Goal: Task Accomplishment & Management: Manage account settings

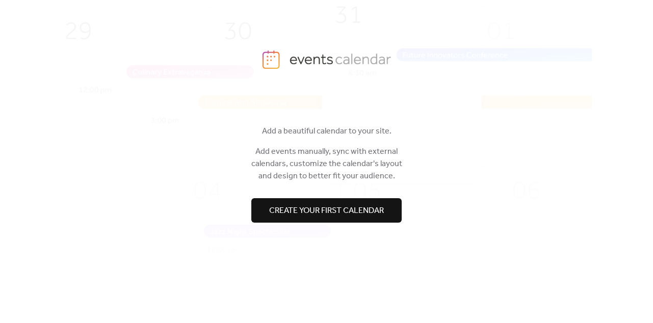
click at [343, 212] on span "Create your first calendar" at bounding box center [326, 210] width 115 height 12
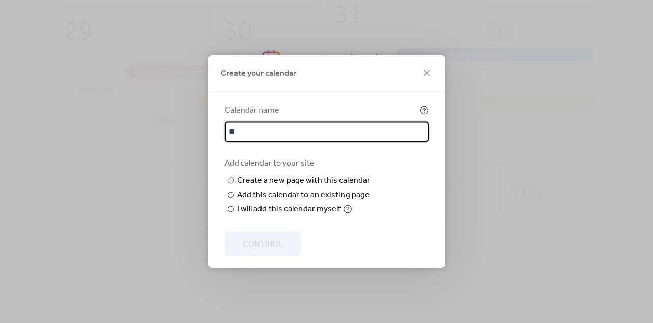
type input "*"
type input "**********"
click at [272, 201] on div "Add this calendar to an existing page" at bounding box center [303, 195] width 133 height 12
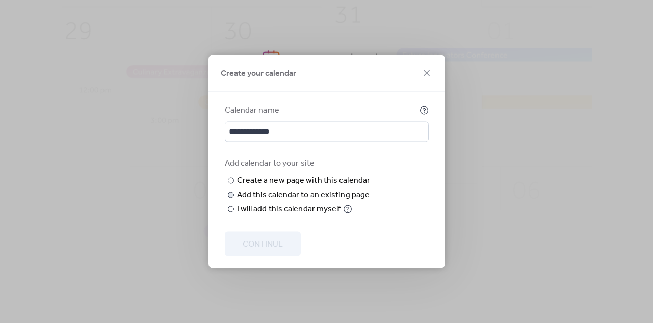
click at [0, 0] on div "Choose page" at bounding box center [0, 0] width 0 height 0
click at [0, 0] on div "Choose existing page Choose page" at bounding box center [0, 0] width 0 height 0
click at [272, 216] on div "I will add this calendar myself" at bounding box center [289, 209] width 104 height 12
click at [264, 244] on span "Continue" at bounding box center [263, 245] width 40 height 12
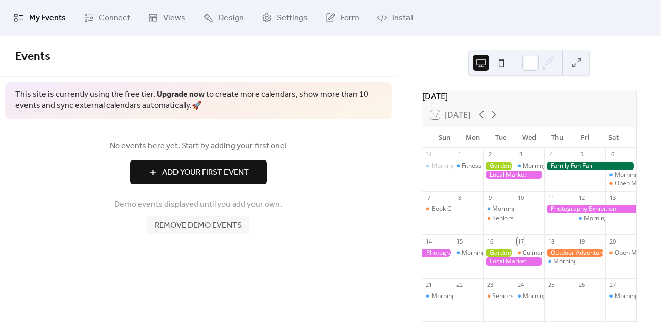
click at [238, 171] on span "Add Your First Event" at bounding box center [205, 173] width 87 height 12
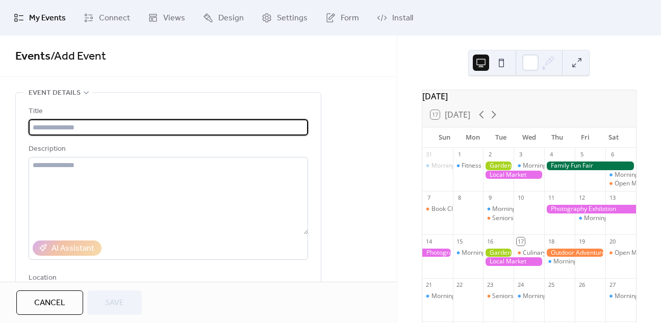
click at [129, 125] on input "text" at bounding box center [168, 127] width 279 height 16
type input "*"
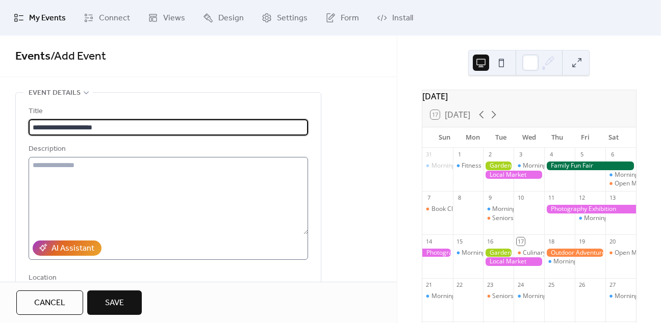
type input "**********"
click at [138, 173] on textarea at bounding box center [168, 196] width 279 height 78
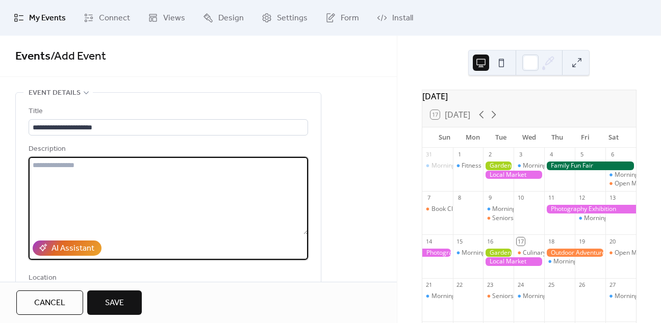
paste textarea "**********"
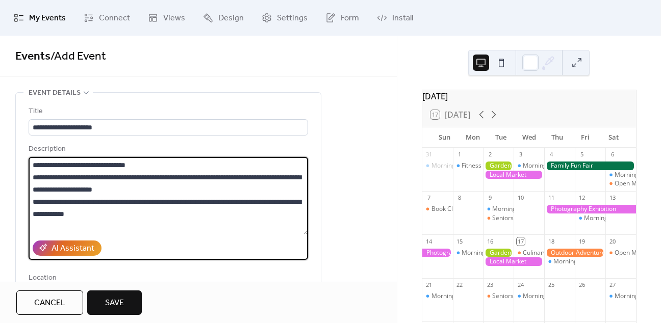
scroll to position [170, 0]
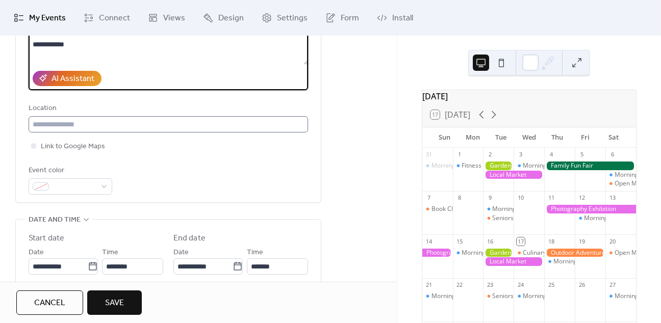
type textarea "**********"
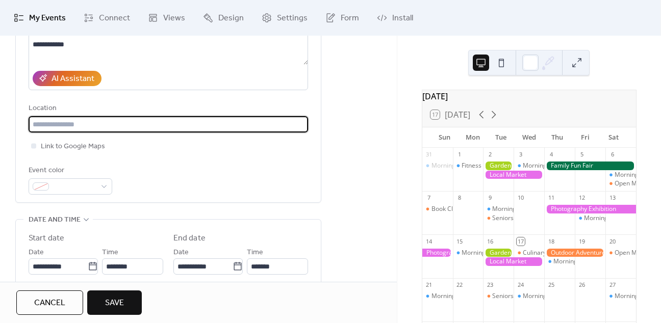
click at [118, 119] on input "text" at bounding box center [168, 124] width 279 height 16
type input "**********"
click at [78, 181] on span at bounding box center [74, 187] width 43 height 12
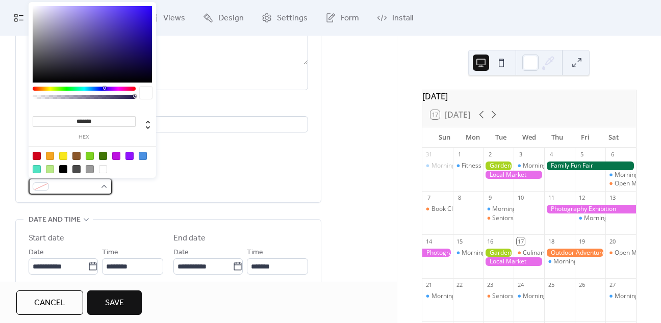
click at [78, 181] on span at bounding box center [74, 187] width 43 height 12
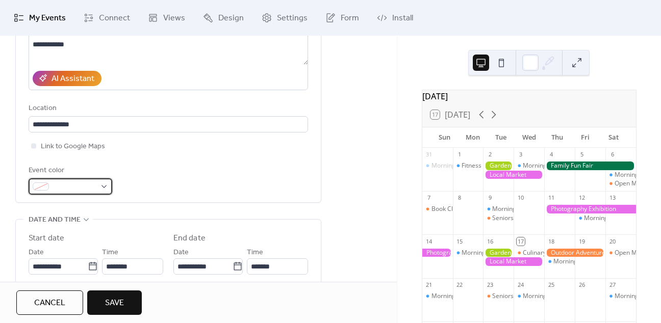
click at [78, 181] on span at bounding box center [74, 187] width 43 height 12
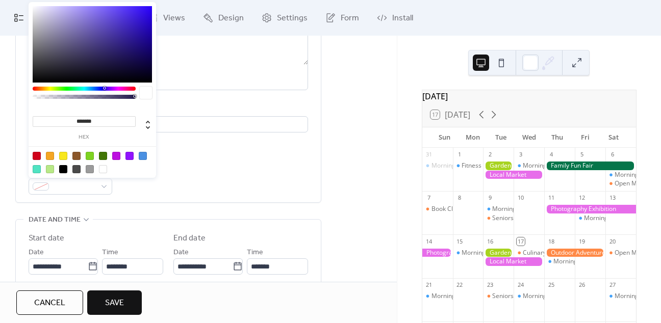
click at [103, 156] on div at bounding box center [103, 156] width 8 height 8
type input "*******"
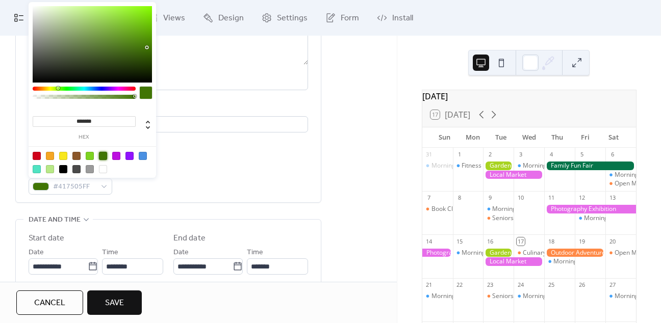
click at [202, 158] on div "**********" at bounding box center [168, 65] width 279 height 259
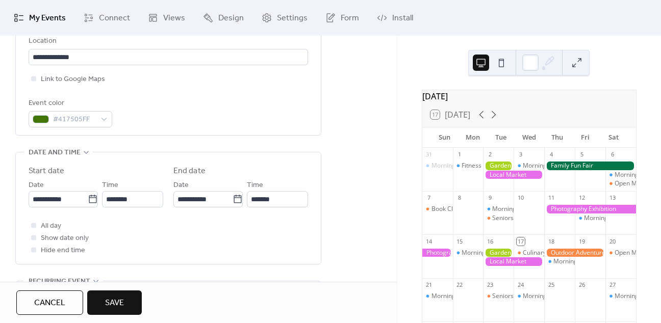
scroll to position [255, 0]
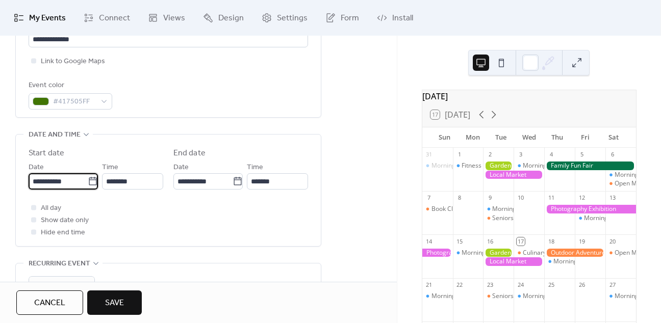
click at [69, 183] on input "**********" at bounding box center [58, 181] width 59 height 16
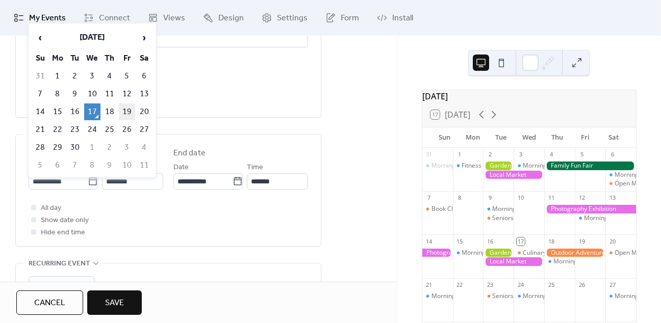
click at [122, 106] on td "19" at bounding box center [127, 112] width 16 height 17
type input "**********"
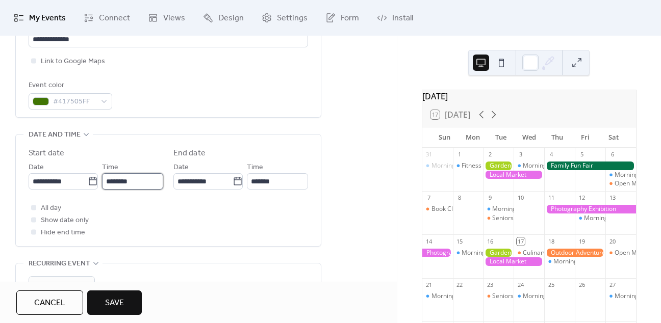
click at [134, 182] on input "********" at bounding box center [132, 181] width 61 height 16
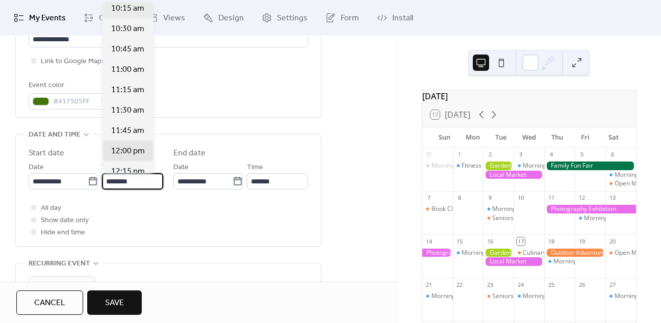
scroll to position [809, 0]
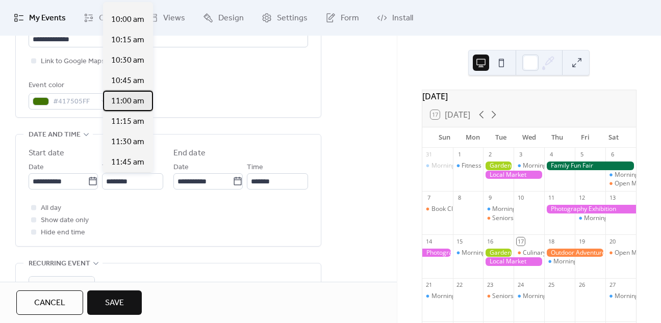
click at [135, 102] on span "11:00 am" at bounding box center [127, 101] width 33 height 12
type input "********"
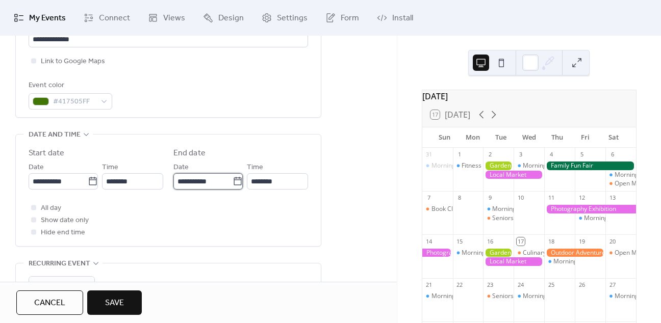
click at [199, 188] on input "**********" at bounding box center [202, 181] width 59 height 16
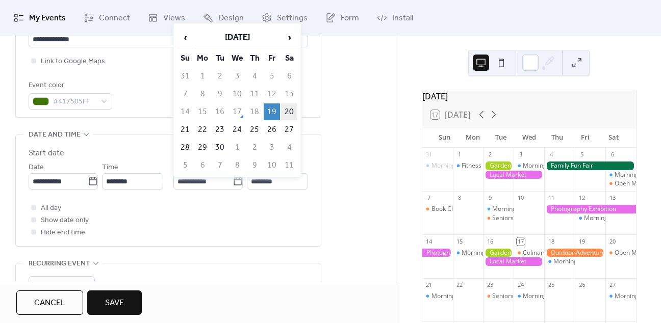
click at [291, 105] on td "20" at bounding box center [289, 112] width 16 height 17
type input "**********"
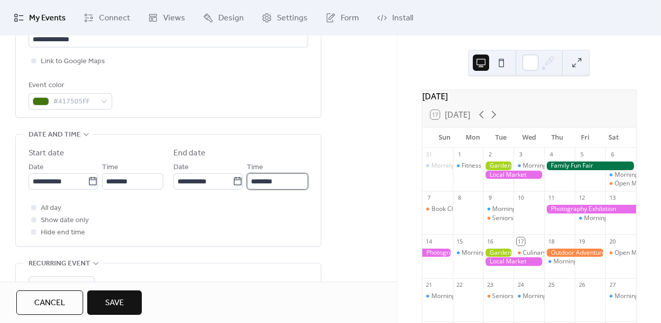
click at [265, 187] on input "********" at bounding box center [277, 181] width 61 height 16
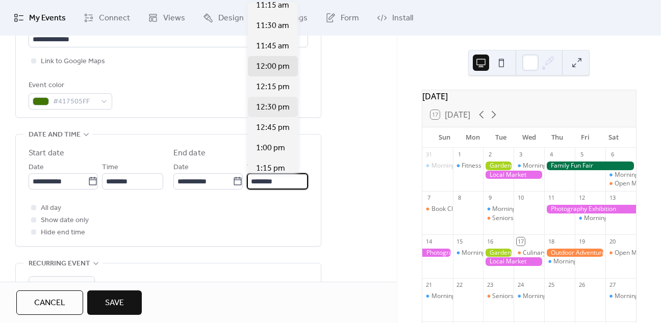
scroll to position [894, 0]
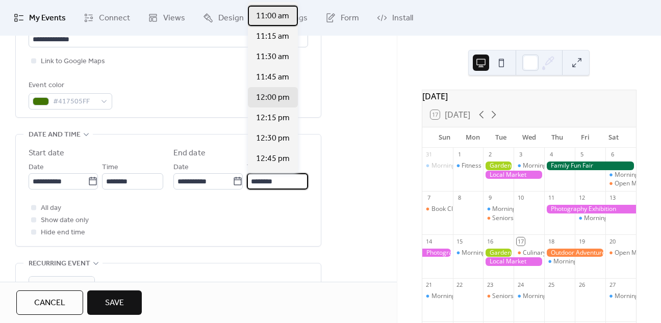
click at [277, 22] on div "11:00 am" at bounding box center [273, 16] width 50 height 20
type input "********"
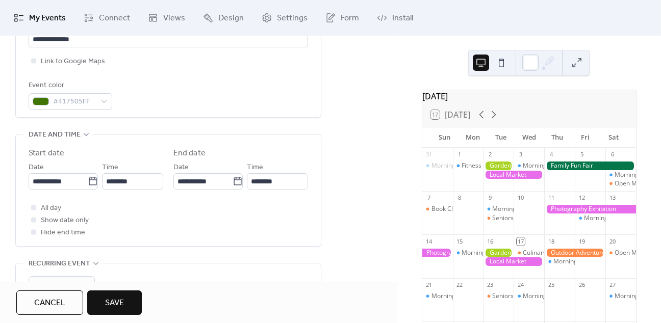
scroll to position [340, 0]
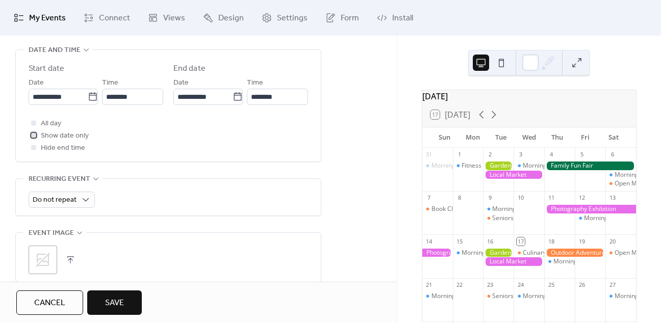
click at [49, 137] on span "Show date only" at bounding box center [65, 136] width 48 height 12
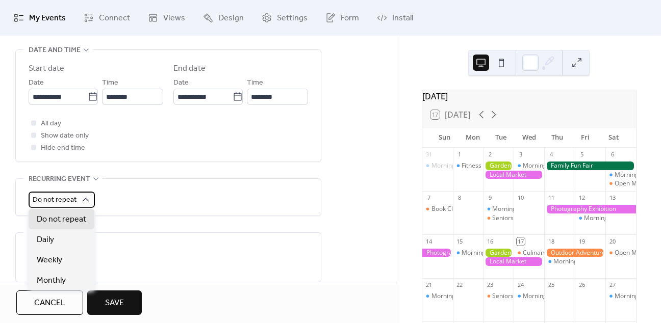
click at [75, 197] on span "Do not repeat" at bounding box center [55, 200] width 44 height 14
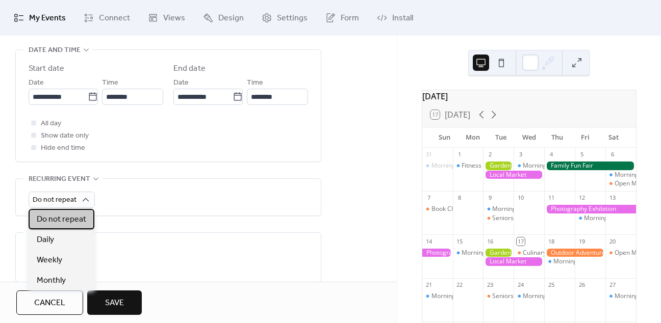
click at [78, 223] on span "Do not repeat" at bounding box center [61, 220] width 49 height 12
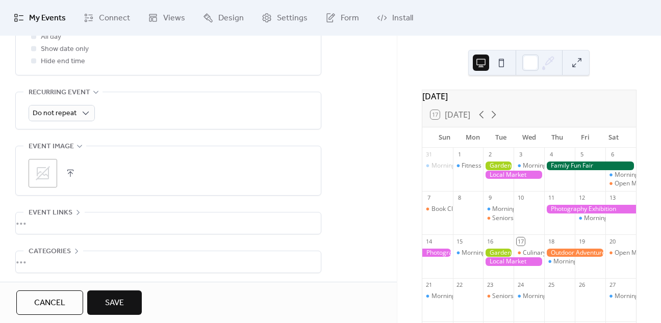
scroll to position [467, 0]
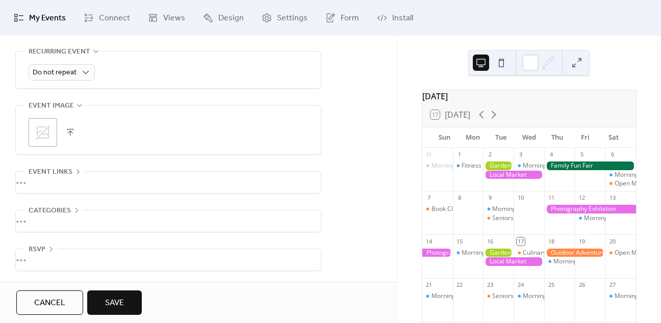
click at [44, 133] on icon at bounding box center [43, 132] width 16 height 16
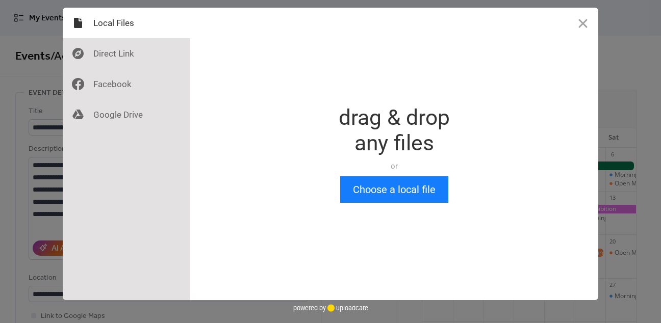
scroll to position [0, 0]
click at [414, 190] on button "Choose a local file" at bounding box center [394, 189] width 108 height 27
click at [112, 56] on div at bounding box center [126, 53] width 127 height 31
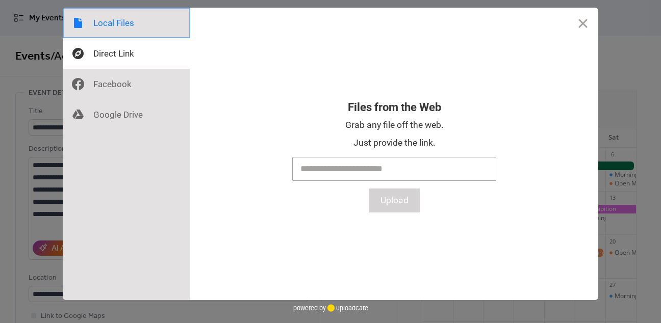
click at [110, 27] on div at bounding box center [126, 23] width 127 height 31
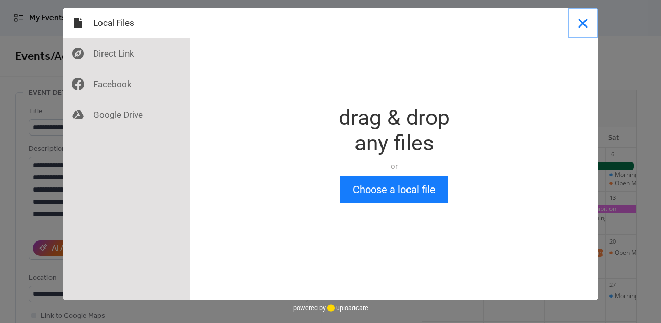
click at [581, 25] on button "Close" at bounding box center [583, 23] width 31 height 31
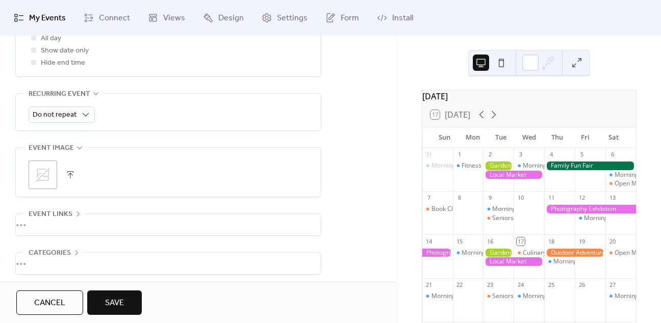
scroll to position [467, 0]
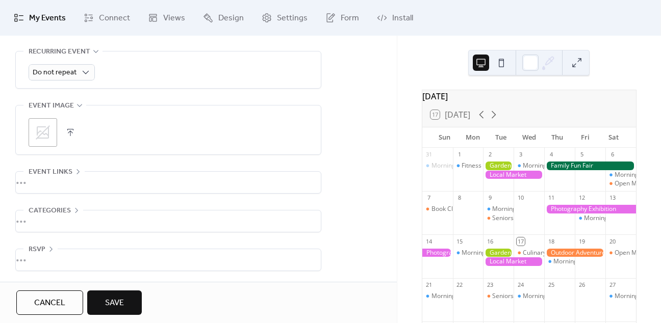
click at [36, 183] on div "•••" at bounding box center [168, 182] width 305 height 21
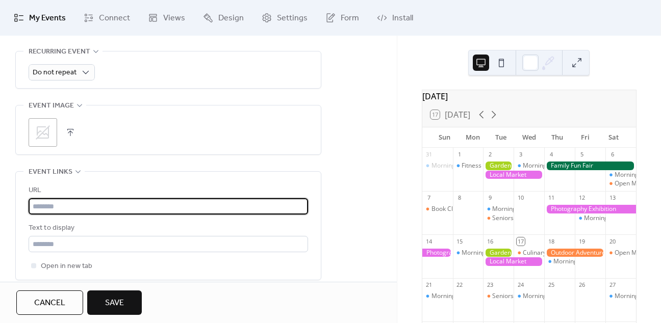
click at [55, 205] on input "text" at bounding box center [168, 206] width 279 height 16
paste input "**********"
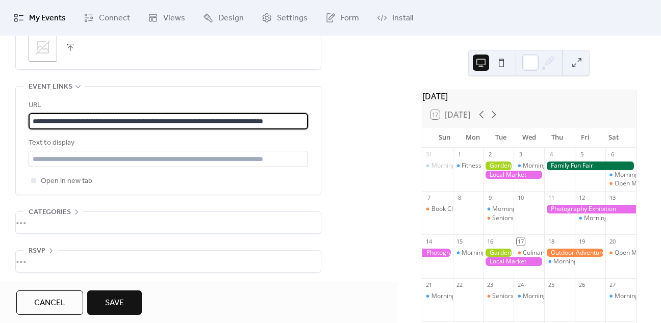
scroll to position [553, 0]
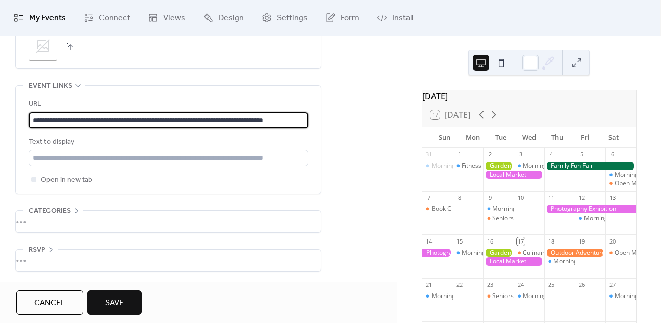
type input "**********"
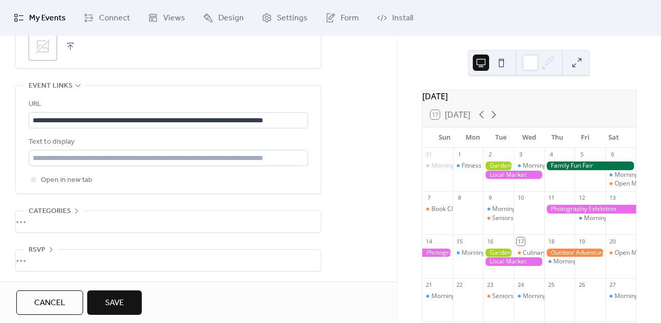
scroll to position [0, 0]
click at [132, 302] on button "Save" at bounding box center [114, 303] width 55 height 24
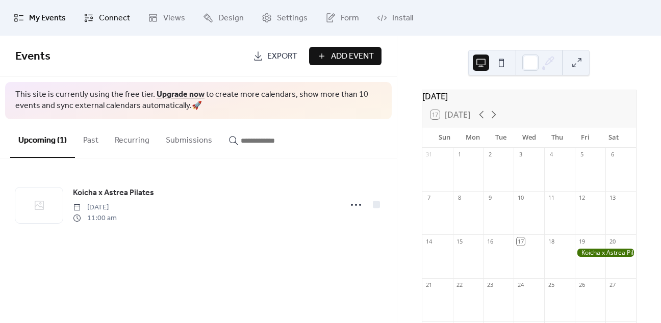
click at [113, 27] on link "Connect" at bounding box center [107, 18] width 62 height 28
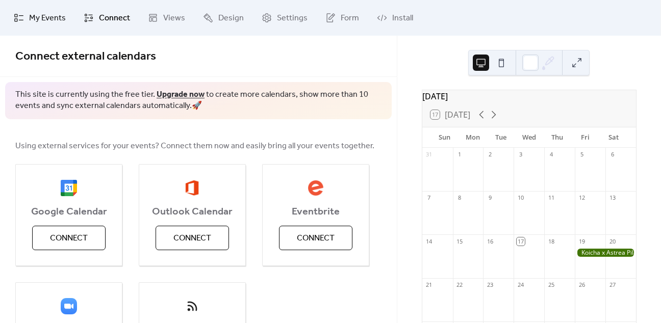
click at [41, 19] on span "My Events" at bounding box center [47, 18] width 37 height 12
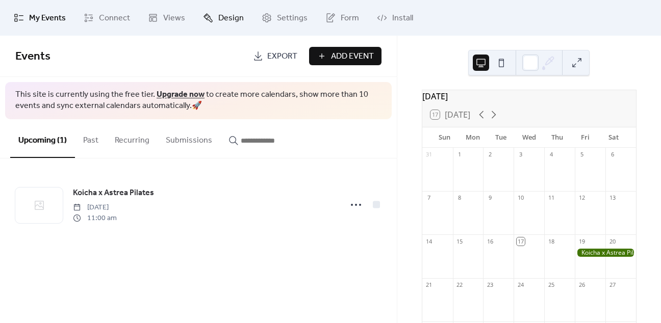
click at [223, 13] on span "Design" at bounding box center [230, 18] width 25 height 12
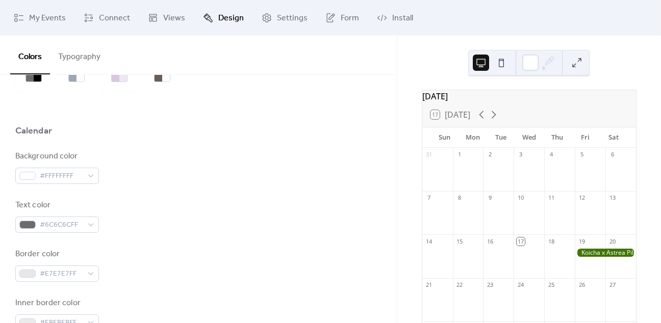
scroll to position [85, 0]
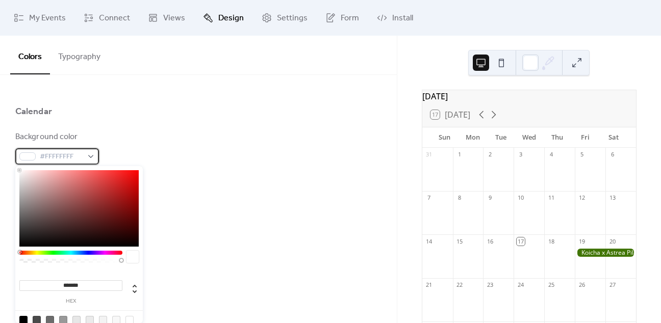
click at [72, 151] on span "#FFFFFFFF" at bounding box center [61, 157] width 43 height 12
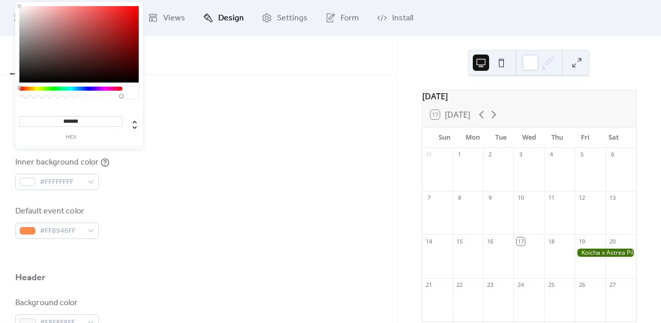
scroll to position [425, 0]
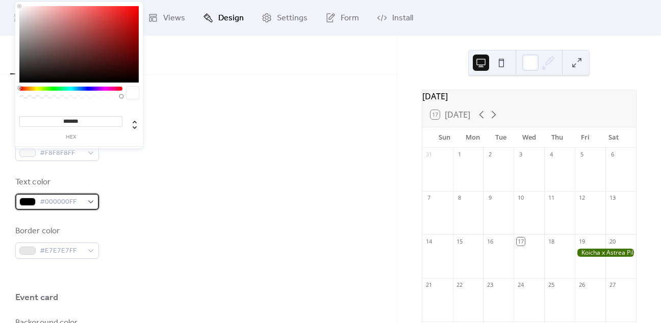
click at [76, 203] on span "#000000FF" at bounding box center [61, 202] width 43 height 12
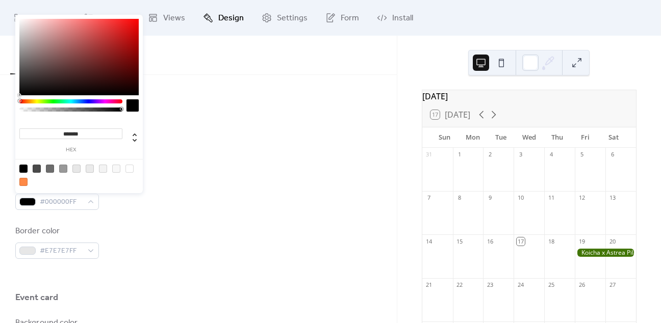
click at [205, 199] on div "Text color #000000FF" at bounding box center [198, 193] width 366 height 34
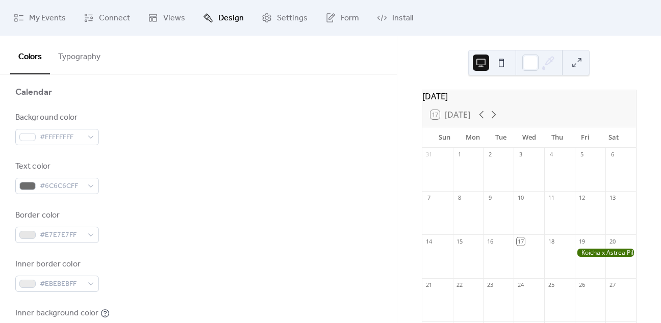
scroll to position [85, 0]
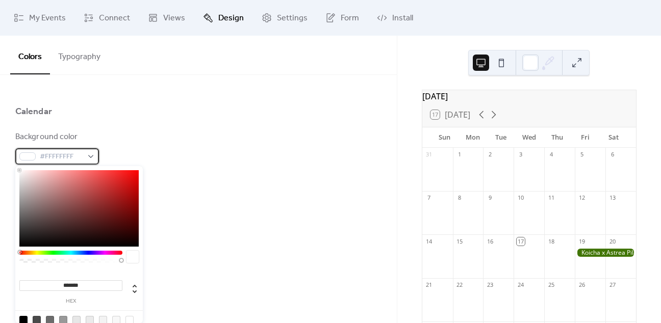
click at [95, 157] on div "#FFFFFFFF" at bounding box center [57, 156] width 84 height 16
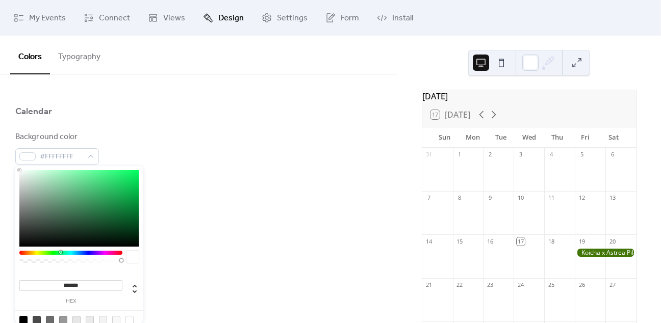
click at [60, 254] on div at bounding box center [70, 253] width 103 height 4
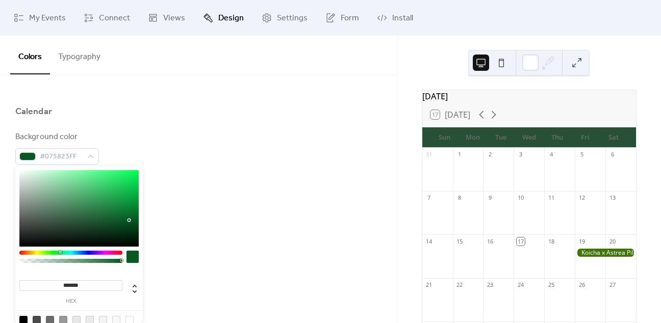
type input "*******"
drag, startPoint x: 81, startPoint y: 223, endPoint x: 118, endPoint y: 222, distance: 37.7
click at [118, 222] on div at bounding box center [78, 208] width 119 height 76
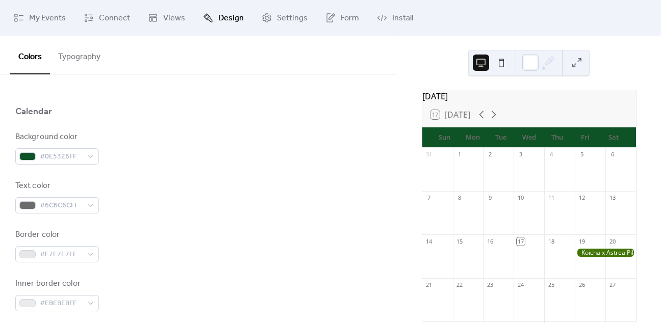
click at [179, 215] on div "Background color #0E5326FF Text color #6C6C6CFF Border color #E7E7E7FF Inner bo…" at bounding box center [198, 270] width 366 height 278
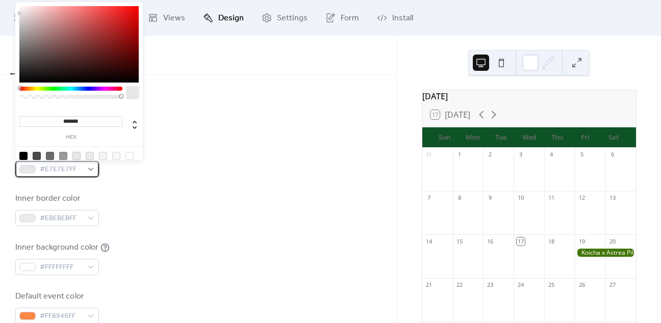
click at [61, 169] on span "#E7E7E7FF" at bounding box center [61, 170] width 43 height 12
click at [146, 193] on div "Inner border color #EBEBEBFF" at bounding box center [198, 210] width 366 height 34
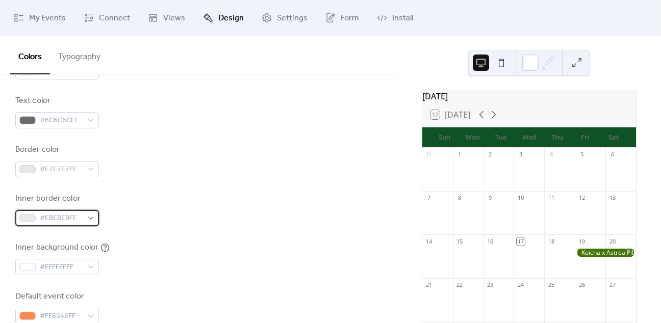
click at [76, 219] on span "#EBEBEBFF" at bounding box center [61, 219] width 43 height 12
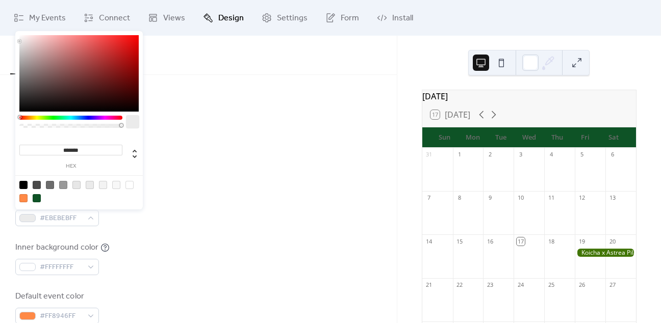
click at [37, 198] on div at bounding box center [37, 198] width 8 height 8
type input "*******"
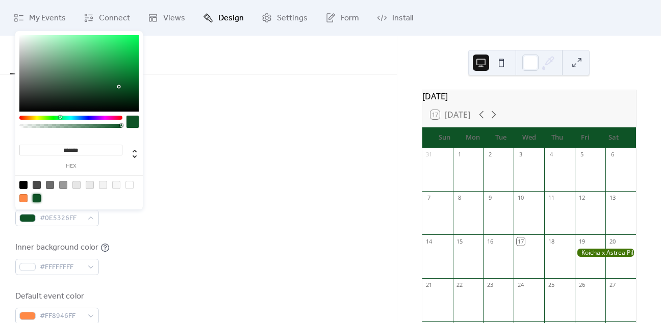
click at [37, 198] on div at bounding box center [37, 198] width 8 height 8
click at [154, 225] on div "Inner border color #0E5326FF" at bounding box center [198, 210] width 366 height 34
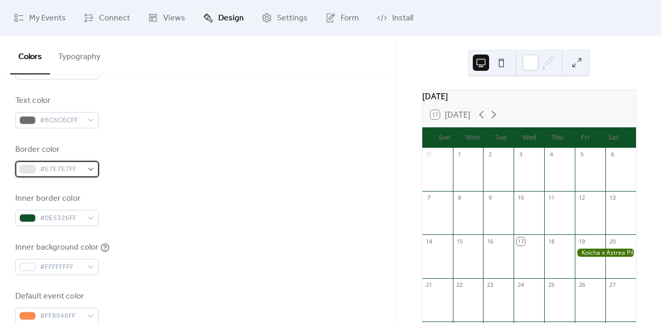
click at [74, 168] on span "#E7E7E7FF" at bounding box center [61, 170] width 43 height 12
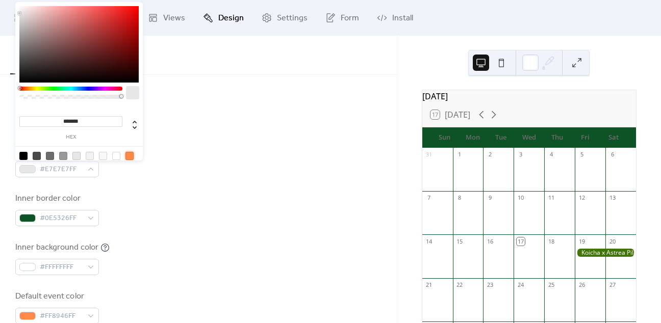
click at [130, 158] on div at bounding box center [129, 156] width 8 height 8
type input "*******"
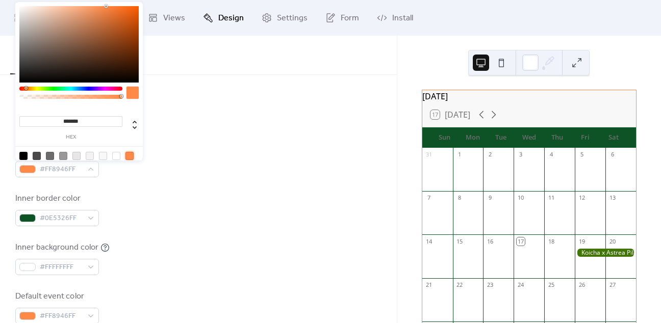
click at [170, 176] on div "Border color #FF8946FF" at bounding box center [198, 161] width 366 height 34
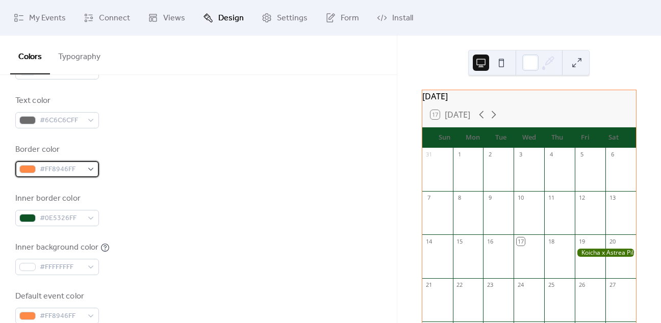
click at [86, 170] on div "#FF8946FF" at bounding box center [57, 169] width 84 height 16
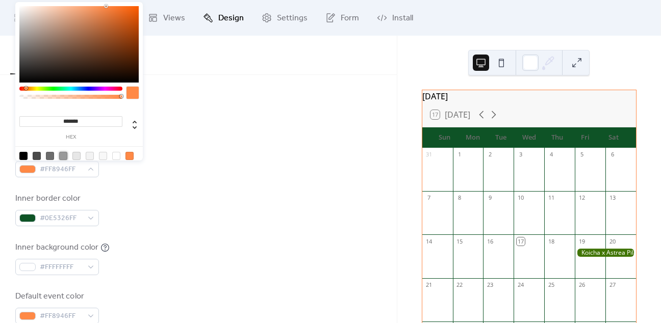
click at [61, 157] on div at bounding box center [63, 156] width 8 height 8
type input "*******"
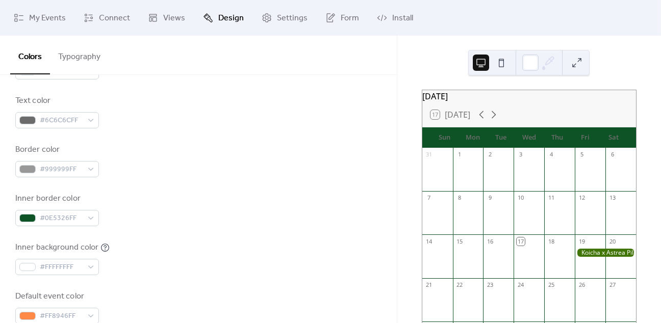
click at [251, 189] on div "Background color #0E5326FF Text color #6C6C6CFF Border color #999999FF Inner bo…" at bounding box center [198, 185] width 366 height 278
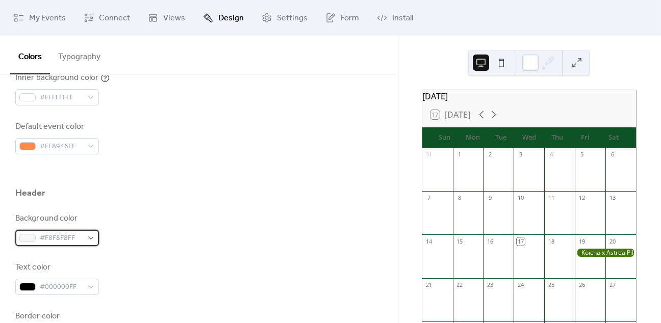
click at [85, 242] on div "#F8F8F8FF" at bounding box center [57, 238] width 84 height 16
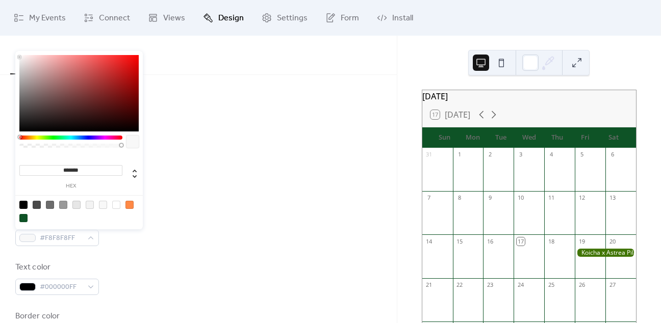
click at [26, 220] on div at bounding box center [23, 218] width 8 height 8
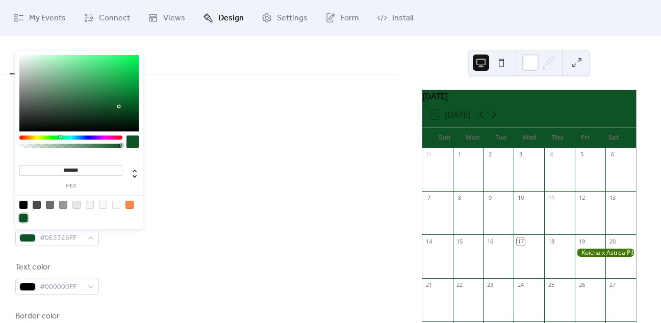
click at [26, 220] on div at bounding box center [23, 218] width 8 height 8
click at [114, 207] on div at bounding box center [116, 205] width 8 height 8
type input "*******"
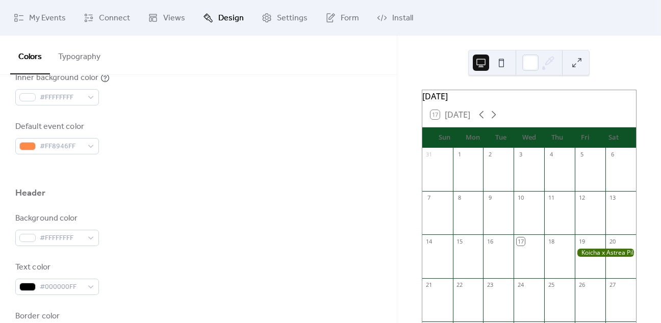
click at [151, 224] on div "Background color #FFFFFFFF" at bounding box center [198, 230] width 366 height 34
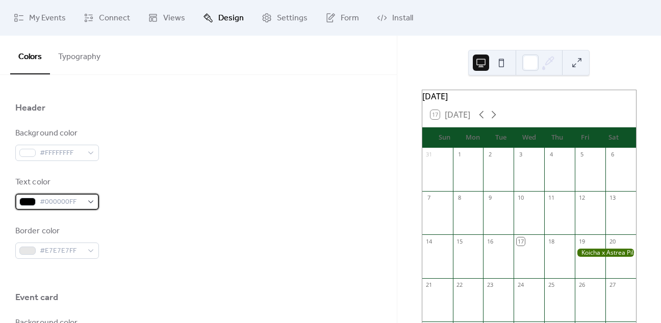
click at [82, 204] on span "#000000FF" at bounding box center [61, 202] width 43 height 12
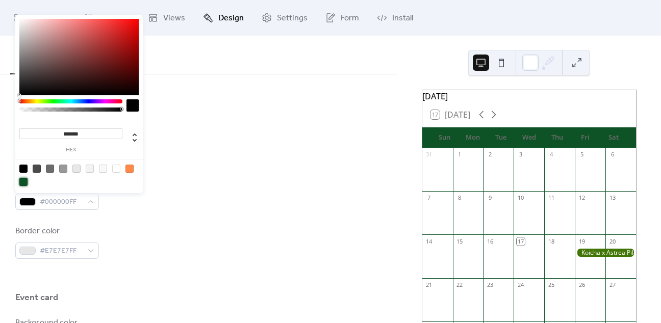
click at [24, 183] on div at bounding box center [23, 182] width 8 height 8
type input "*******"
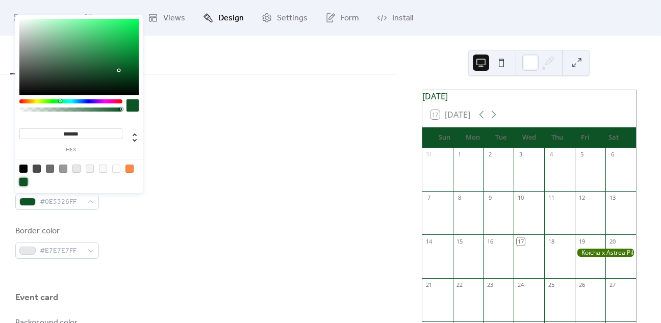
click at [147, 207] on div "Text color #0E5326FF" at bounding box center [198, 193] width 366 height 34
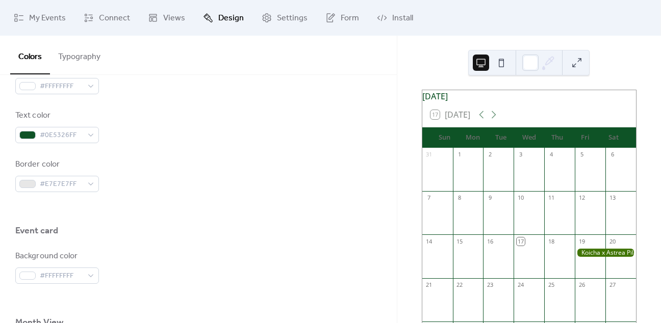
scroll to position [510, 0]
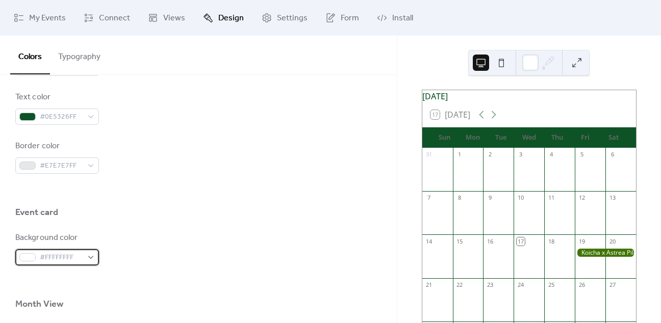
click at [75, 260] on span "#FFFFFFFF" at bounding box center [61, 258] width 43 height 12
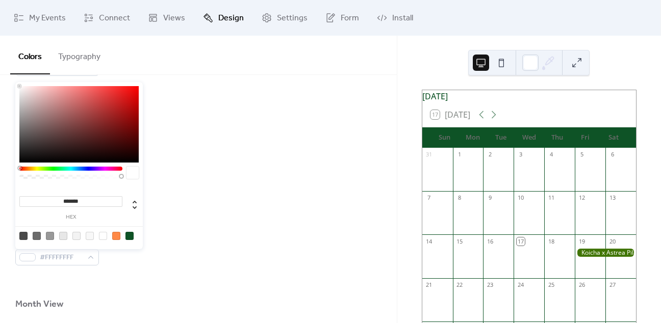
click at [125, 235] on div at bounding box center [129, 236] width 8 height 8
type input "*******"
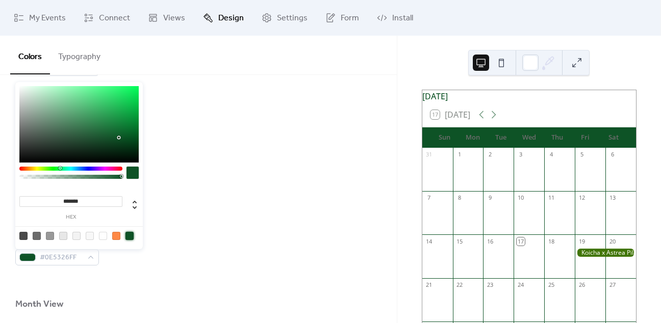
click at [125, 235] on div at bounding box center [129, 236] width 8 height 8
click at [195, 237] on div "Background color #0E5326FF" at bounding box center [198, 249] width 366 height 34
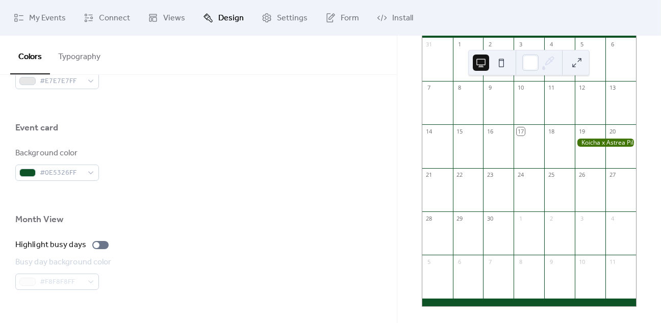
scroll to position [115, 0]
click at [104, 245] on div at bounding box center [100, 245] width 16 height 8
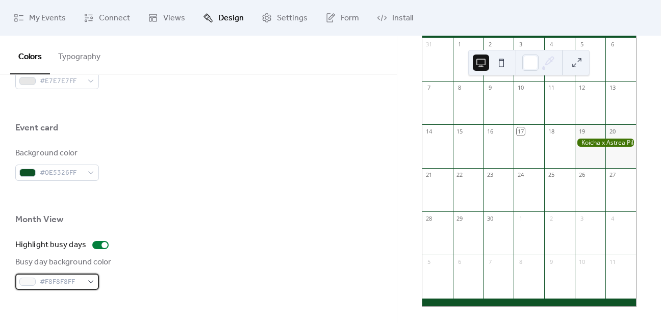
click at [75, 276] on span "#F8F8F8FF" at bounding box center [61, 282] width 43 height 12
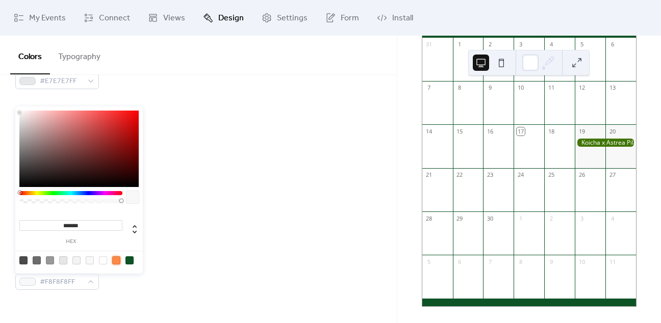
click at [116, 260] on div at bounding box center [116, 260] width 8 height 8
type input "*******"
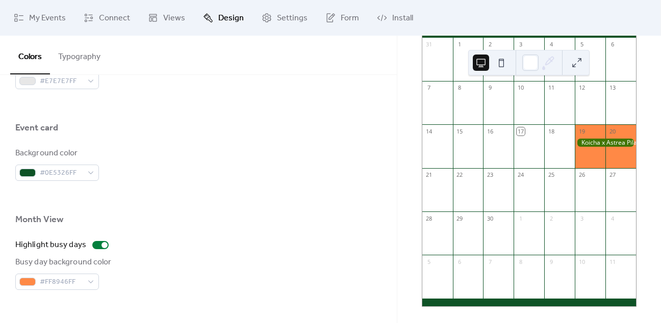
click at [213, 239] on div "Highlight busy days" at bounding box center [198, 245] width 366 height 12
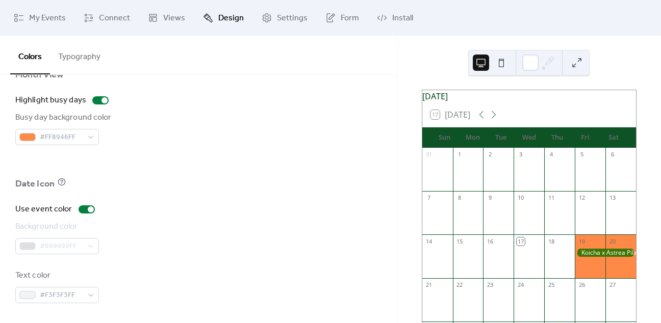
scroll to position [0, 0]
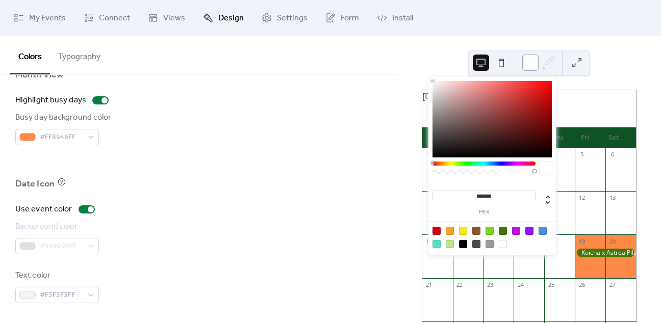
click at [530, 64] on div at bounding box center [530, 63] width 16 height 16
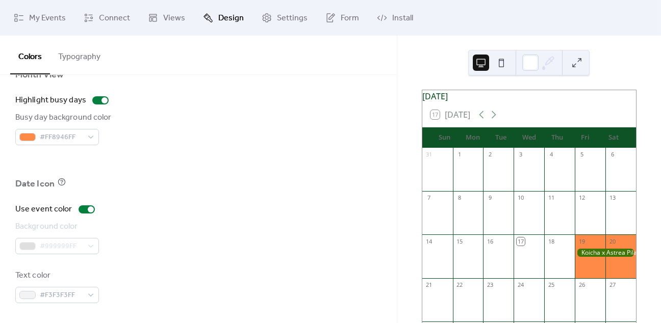
click at [68, 52] on button "Typography" at bounding box center [79, 55] width 59 height 38
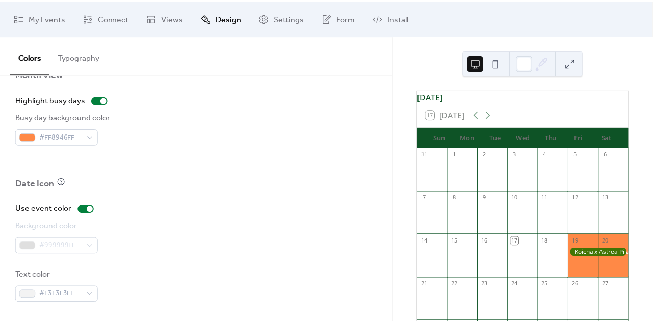
scroll to position [278, 0]
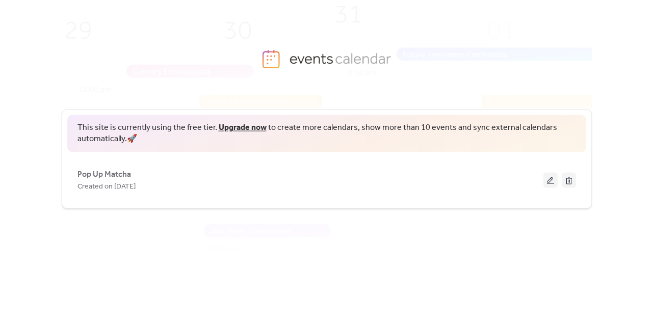
scroll to position [2, 0]
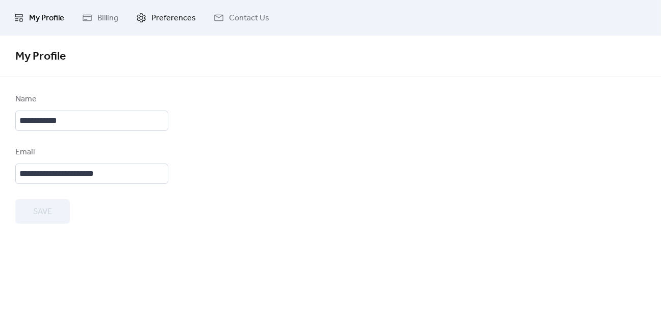
click at [169, 19] on span "Preferences" at bounding box center [173, 18] width 44 height 12
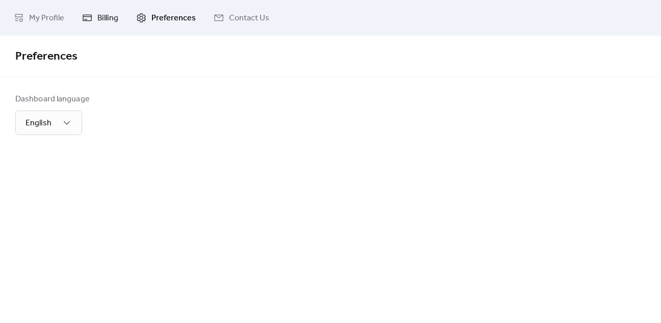
click at [102, 22] on span "Billing" at bounding box center [107, 18] width 21 height 12
click at [58, 21] on span "My Profile" at bounding box center [46, 18] width 35 height 12
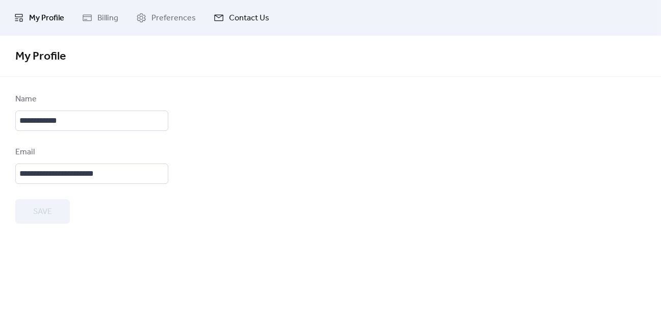
click at [233, 21] on span "Contact Us" at bounding box center [249, 18] width 40 height 12
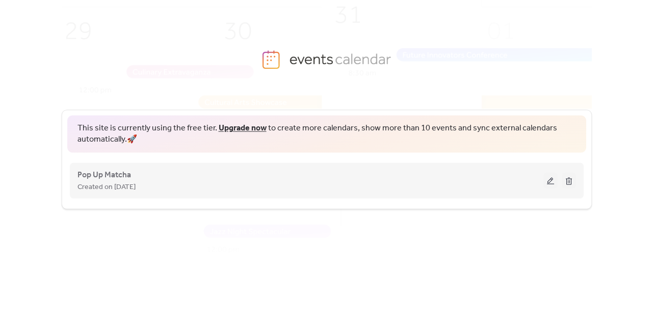
click at [548, 175] on button at bounding box center [551, 180] width 14 height 15
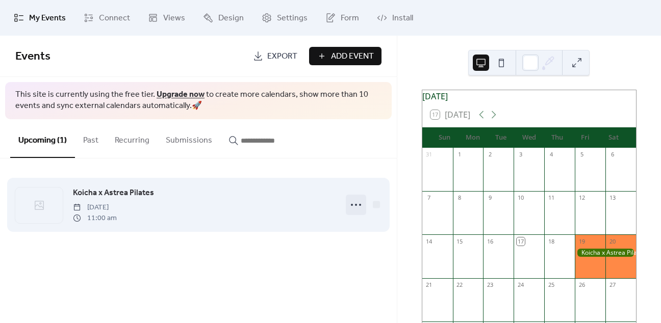
click at [354, 203] on icon at bounding box center [356, 205] width 16 height 16
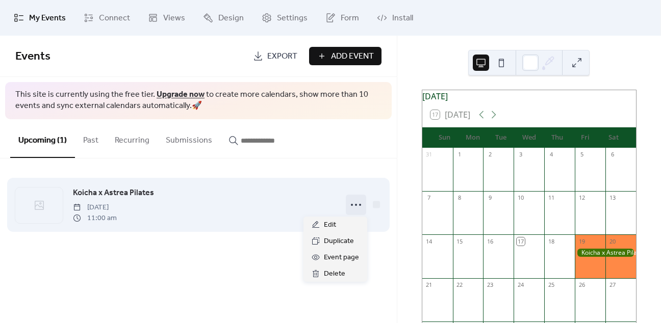
click at [354, 203] on icon at bounding box center [356, 205] width 16 height 16
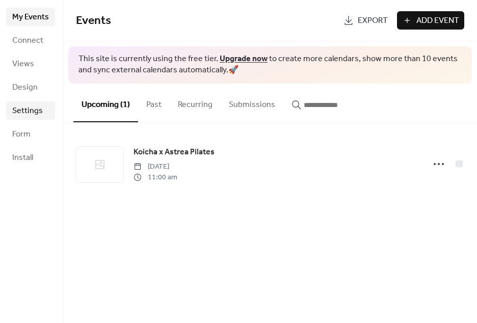
click at [26, 112] on span "Settings" at bounding box center [27, 111] width 31 height 12
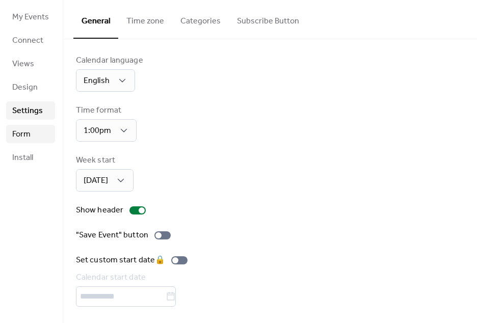
click at [26, 135] on span "Form" at bounding box center [21, 135] width 18 height 12
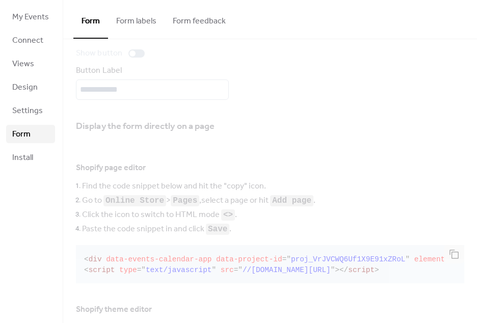
scroll to position [85, 0]
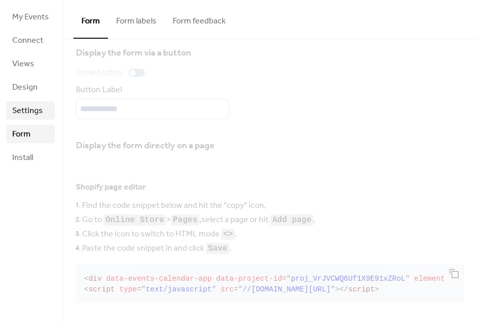
click at [29, 111] on span "Settings" at bounding box center [27, 111] width 31 height 12
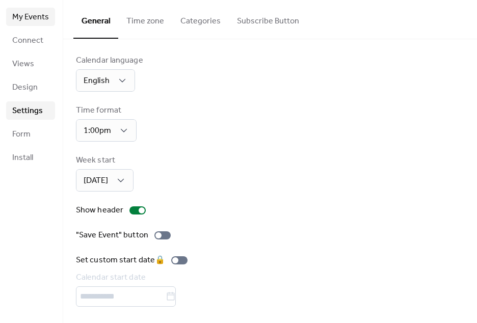
click at [25, 17] on span "My Events" at bounding box center [30, 17] width 37 height 12
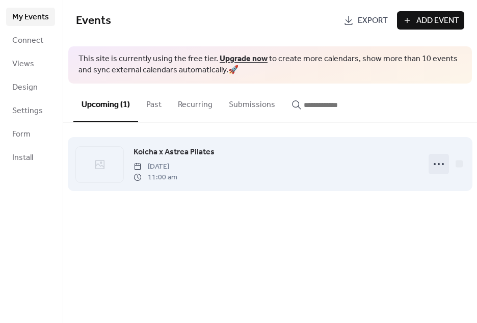
click at [446, 163] on icon at bounding box center [439, 164] width 16 height 16
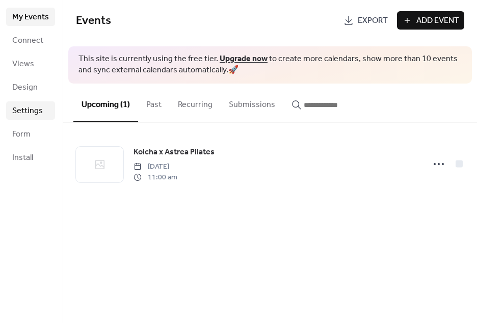
click at [19, 112] on span "Settings" at bounding box center [27, 111] width 31 height 12
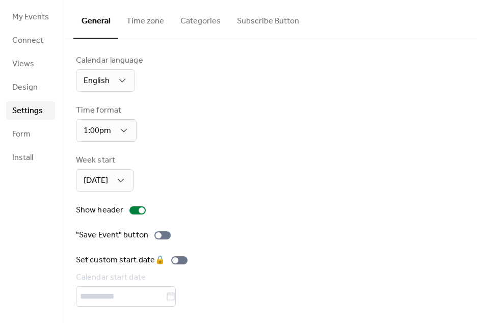
click at [149, 21] on button "Time zone" at bounding box center [145, 19] width 54 height 38
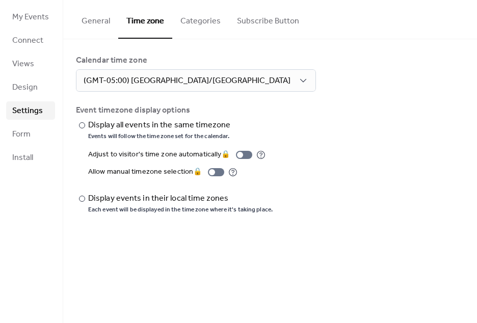
click at [222, 22] on button "Categories" at bounding box center [200, 19] width 57 height 38
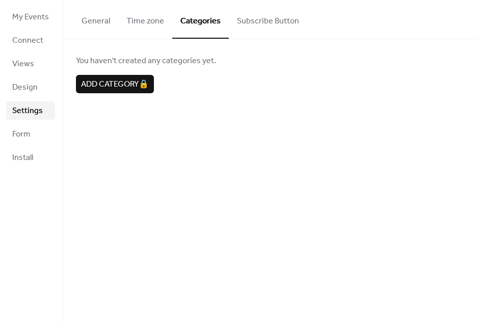
click at [244, 19] on button "Subscribe Button" at bounding box center [268, 19] width 79 height 38
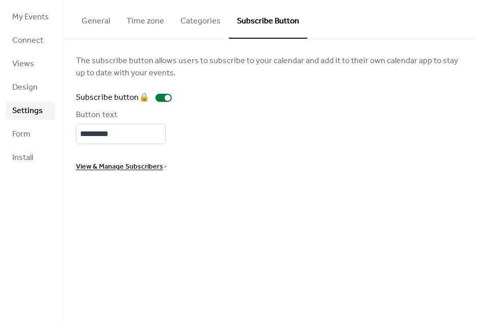
click at [88, 25] on button "General" at bounding box center [95, 19] width 45 height 38
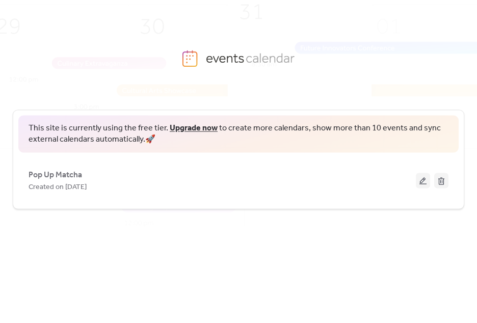
click at [335, 271] on div "This site is currently using the free tier. Upgrade now to create more calendar…" at bounding box center [239, 203] width 452 height 219
click at [160, 77] on img at bounding box center [245, 138] width 621 height 307
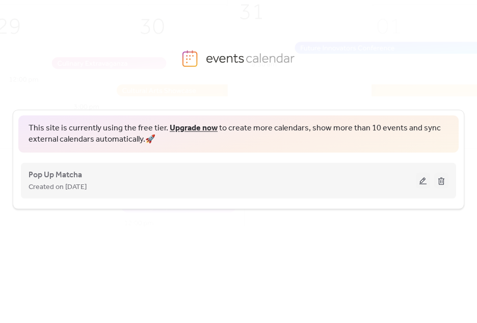
click at [117, 181] on div "Created on [DATE]" at bounding box center [223, 187] width 388 height 12
click at [418, 182] on button at bounding box center [423, 180] width 14 height 15
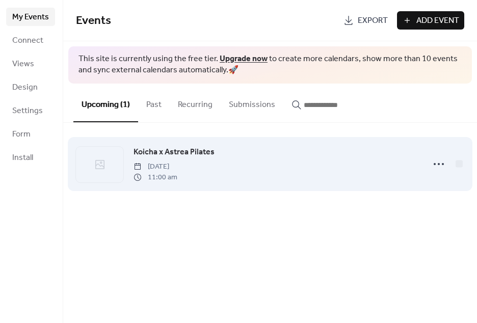
click at [310, 173] on div "Koicha x Astrea Pilates [DATE] 11:00 am" at bounding box center [276, 164] width 285 height 37
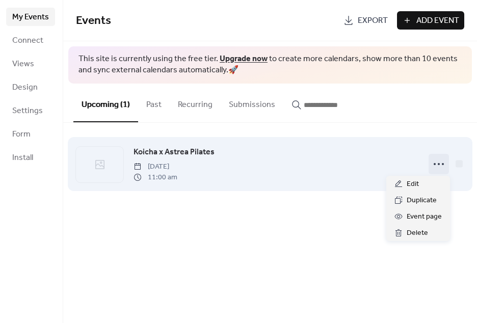
click at [436, 166] on icon at bounding box center [439, 164] width 16 height 16
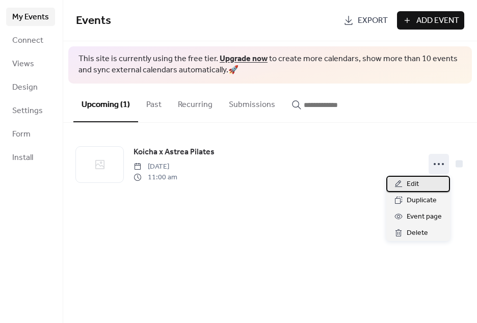
click at [428, 181] on div "Edit" at bounding box center [419, 184] width 64 height 16
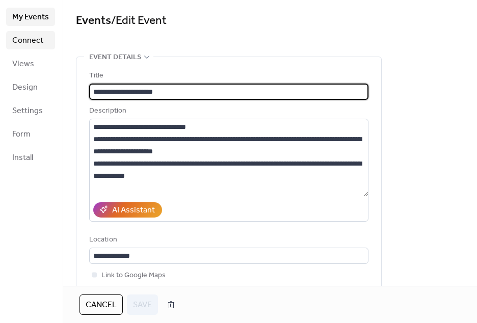
click at [23, 32] on link "Connect" at bounding box center [30, 40] width 49 height 18
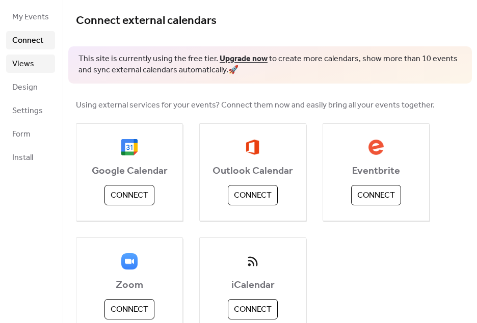
click at [24, 58] on span "Views" at bounding box center [23, 64] width 22 height 12
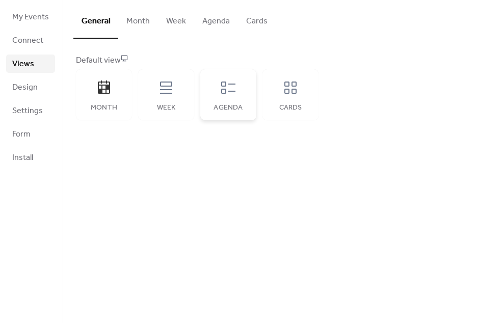
click at [249, 97] on div "Agenda" at bounding box center [228, 94] width 56 height 51
click at [234, 111] on div "Agenda" at bounding box center [229, 108] width 36 height 8
click at [136, 27] on button "Month" at bounding box center [138, 19] width 40 height 38
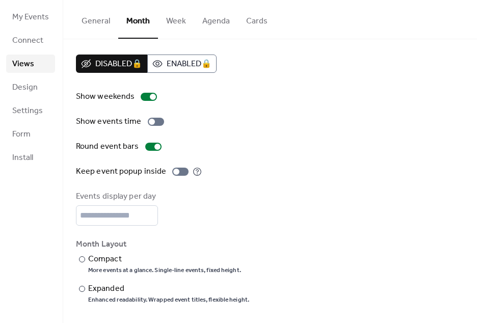
click at [208, 23] on button "Agenda" at bounding box center [216, 19] width 44 height 38
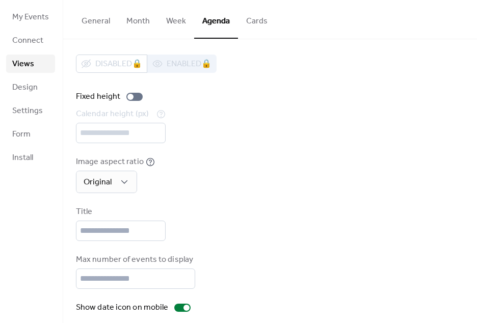
click at [99, 19] on button "General" at bounding box center [95, 19] width 45 height 38
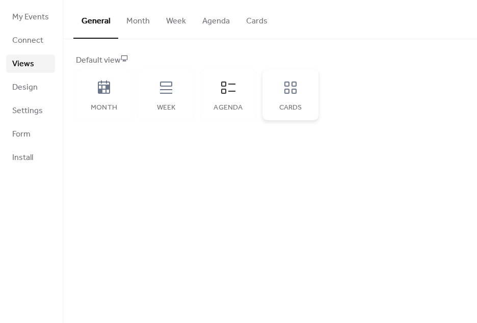
click at [279, 104] on div "Cards" at bounding box center [291, 108] width 36 height 8
click at [31, 110] on span "Settings" at bounding box center [27, 111] width 31 height 12
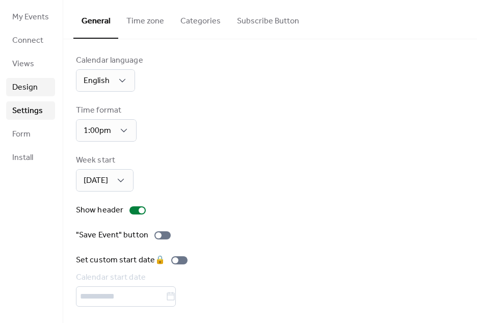
click at [18, 85] on span "Design" at bounding box center [24, 88] width 25 height 12
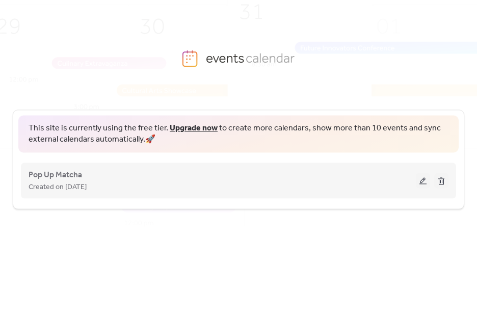
click at [117, 184] on div "Created on [DATE]" at bounding box center [223, 187] width 388 height 12
click at [427, 184] on button at bounding box center [423, 180] width 14 height 15
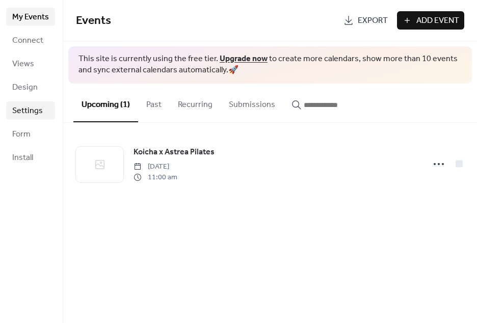
click at [36, 111] on span "Settings" at bounding box center [27, 111] width 31 height 12
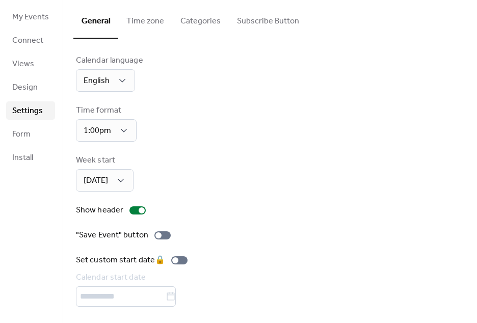
click at [4, 19] on div "My Events Connect Views Design Settings Form Install" at bounding box center [31, 161] width 63 height 323
click at [22, 15] on span "My Events" at bounding box center [30, 17] width 37 height 12
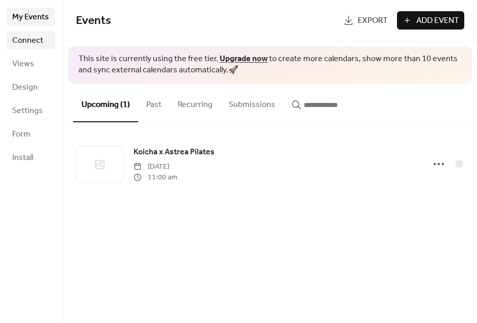
click at [28, 40] on span "Connect" at bounding box center [27, 41] width 31 height 12
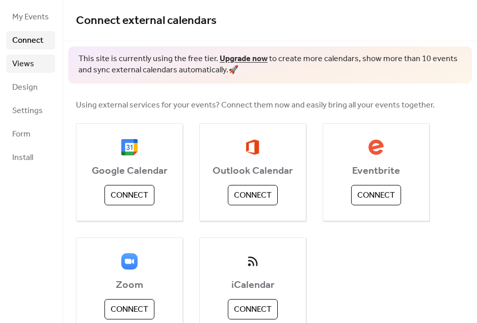
click at [26, 59] on span "Views" at bounding box center [23, 64] width 22 height 12
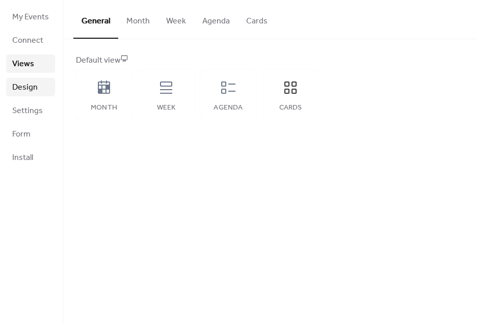
click at [19, 91] on span "Design" at bounding box center [24, 88] width 25 height 12
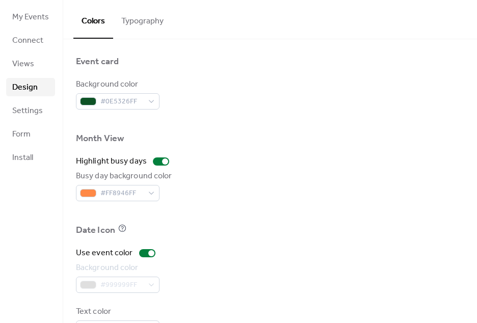
scroll to position [571, 0]
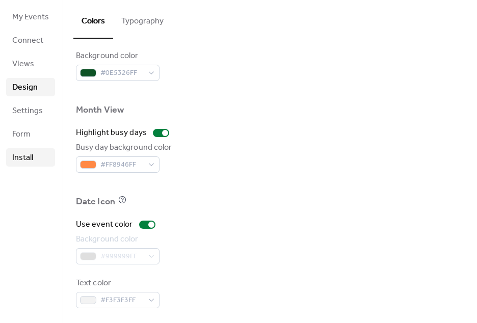
click at [19, 152] on span "Install" at bounding box center [22, 158] width 21 height 12
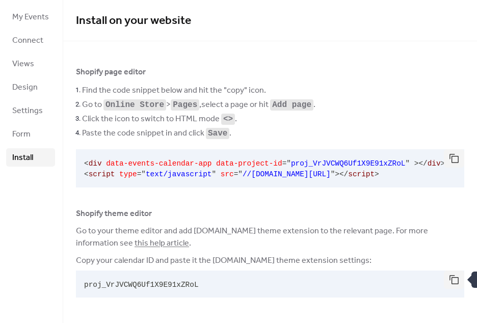
click at [452, 279] on button "button" at bounding box center [454, 280] width 20 height 18
click at [37, 84] on span "Design" at bounding box center [24, 88] width 25 height 12
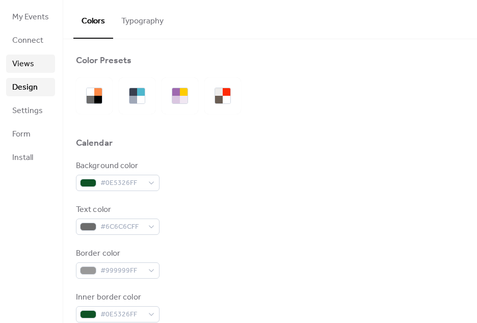
click at [33, 64] on span "Views" at bounding box center [23, 64] width 22 height 12
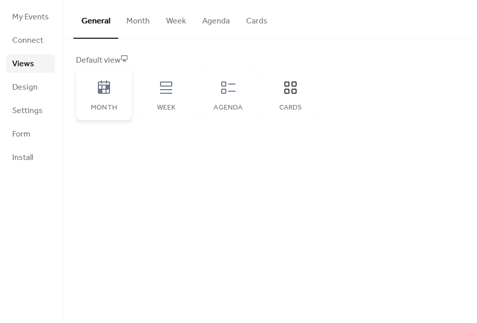
click at [105, 108] on div "Month" at bounding box center [104, 108] width 36 height 8
click at [190, 96] on div "Week" at bounding box center [166, 94] width 56 height 51
click at [33, 18] on span "My Events" at bounding box center [30, 17] width 37 height 12
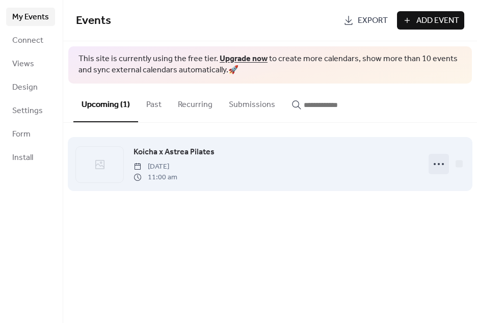
click at [447, 160] on div at bounding box center [439, 164] width 20 height 20
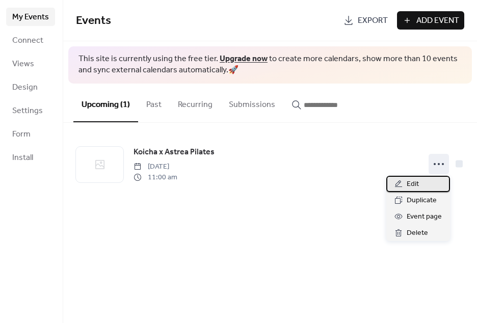
click at [420, 185] on div "Edit" at bounding box center [419, 184] width 64 height 16
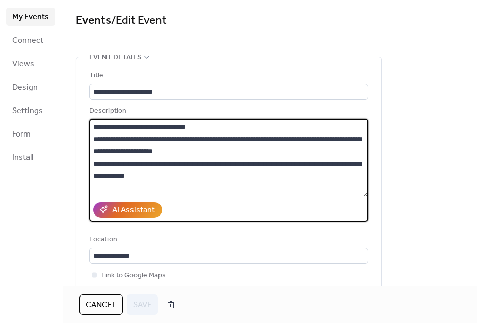
drag, startPoint x: 187, startPoint y: 175, endPoint x: 55, endPoint y: 112, distance: 146.4
click at [55, 112] on div "**********" at bounding box center [238, 161] width 477 height 323
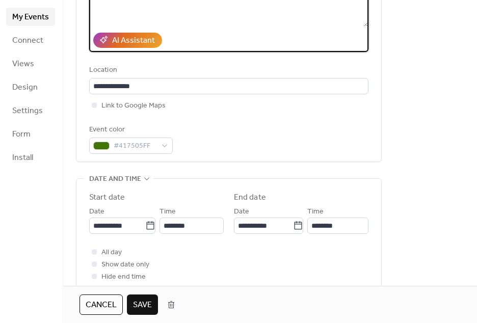
scroll to position [340, 0]
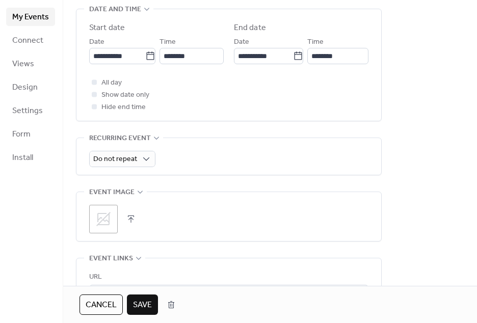
click at [109, 217] on icon at bounding box center [103, 219] width 16 height 16
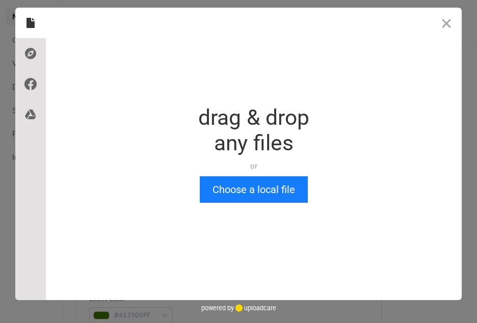
scroll to position [0, 0]
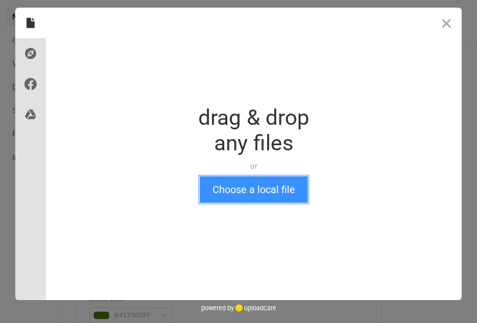
click at [247, 193] on button "Choose a local file" at bounding box center [254, 189] width 108 height 27
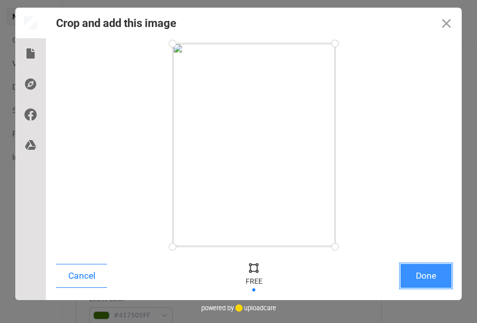
click at [426, 282] on button "Done" at bounding box center [426, 276] width 51 height 24
